Goal: Download file/media

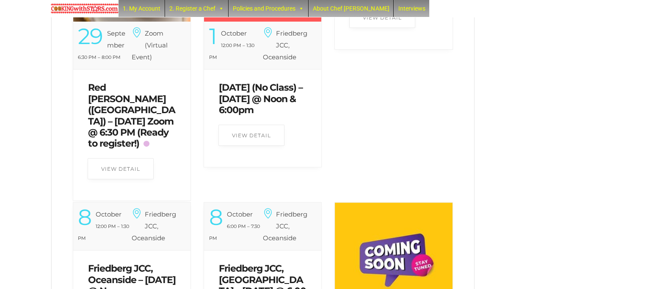
scroll to position [211, 0]
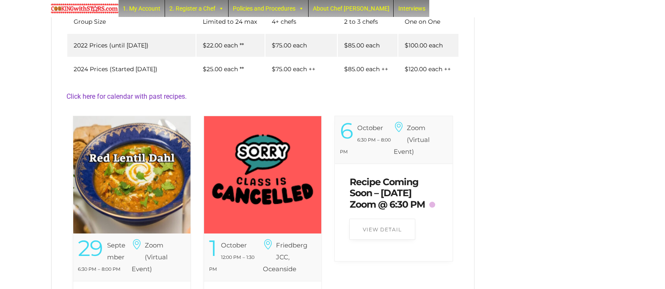
click at [137, 178] on img at bounding box center [131, 174] width 117 height 117
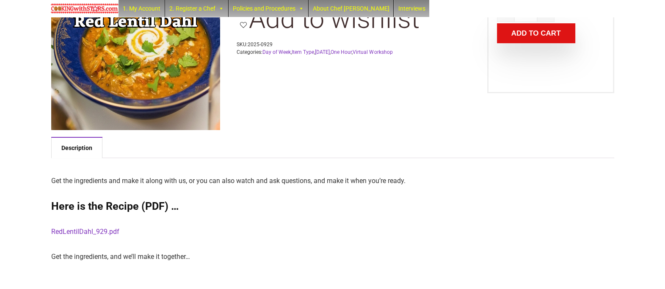
scroll to position [159, 0]
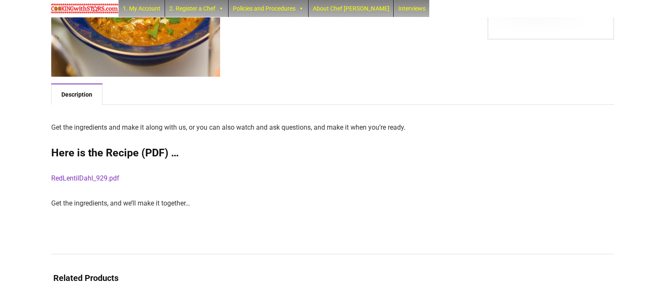
click at [127, 154] on h2 "Here is the Recipe (PDF) …" at bounding box center [332, 152] width 563 height 13
click at [158, 155] on h2 "Here is the Recipe (PDF) …" at bounding box center [332, 152] width 563 height 13
click at [107, 177] on link "RedLentilDahl_929.pdf" at bounding box center [85, 178] width 68 height 8
